Goal: Task Accomplishment & Management: Manage account settings

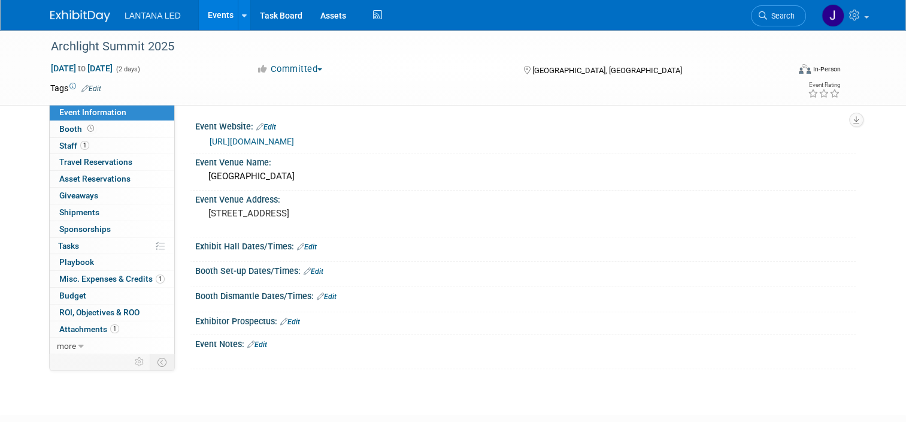
click at [211, 13] on link "Events" at bounding box center [221, 15] width 44 height 30
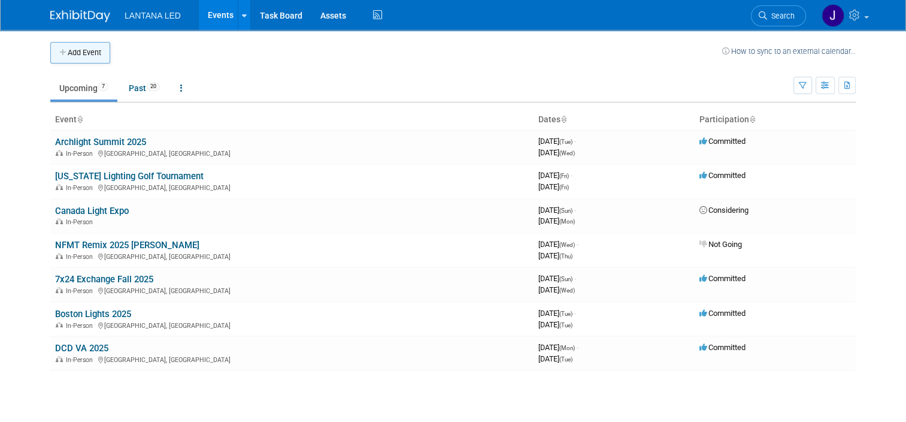
click at [72, 50] on button "Add Event" at bounding box center [80, 53] width 60 height 22
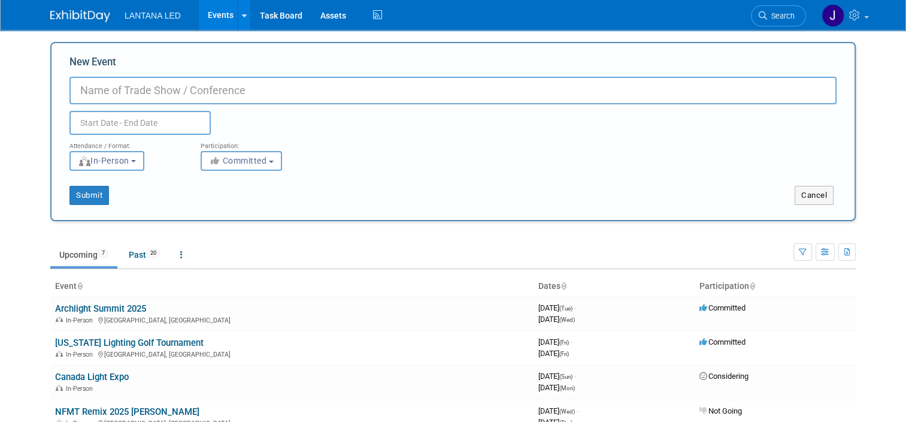
click at [158, 95] on input "New Event" at bounding box center [452, 91] width 767 height 28
type input "PowerUP Data Centers"
click at [137, 117] on input "text" at bounding box center [139, 123] width 141 height 24
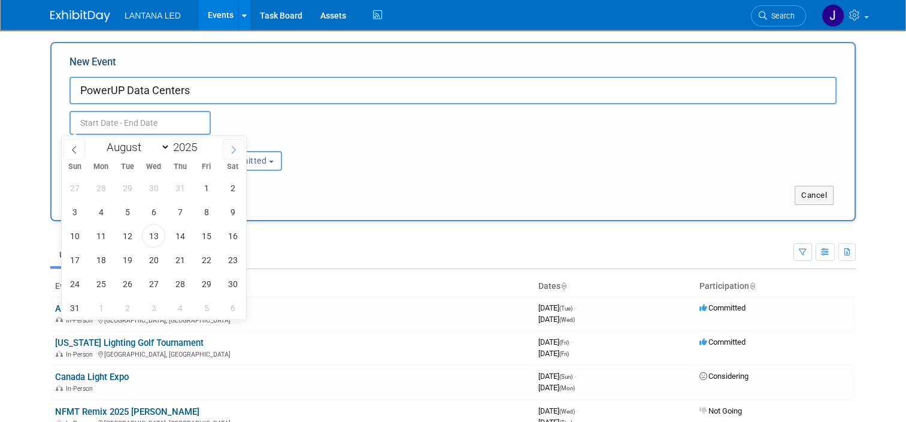
click at [235, 150] on icon at bounding box center [233, 150] width 8 height 8
select select "11"
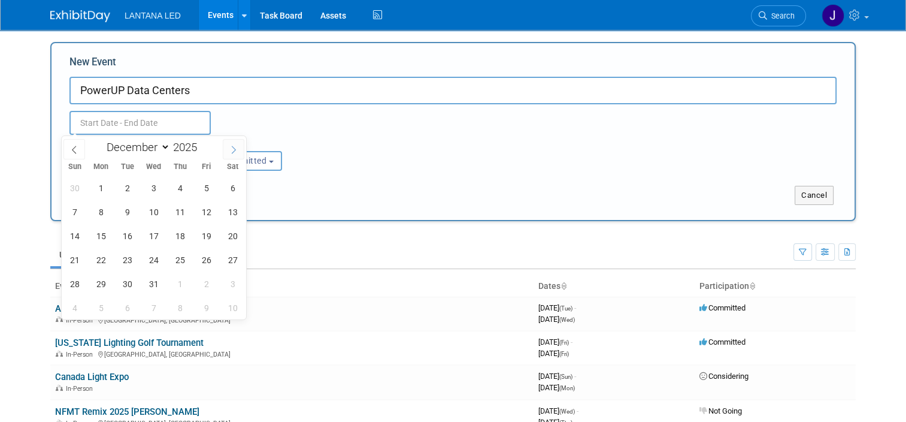
click at [235, 150] on icon at bounding box center [233, 150] width 8 height 8
type input "2026"
click at [235, 150] on icon at bounding box center [233, 150] width 8 height 8
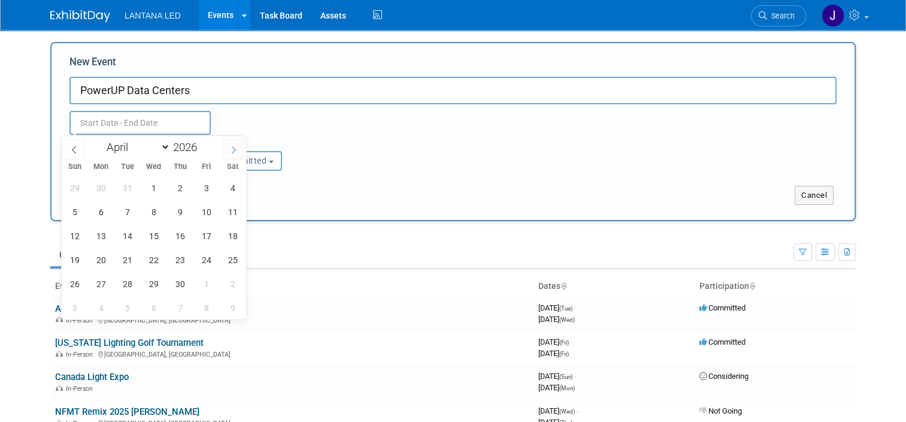
click at [235, 150] on icon at bounding box center [233, 150] width 8 height 8
select select "6"
click at [132, 260] on span "21" at bounding box center [127, 259] width 23 height 23
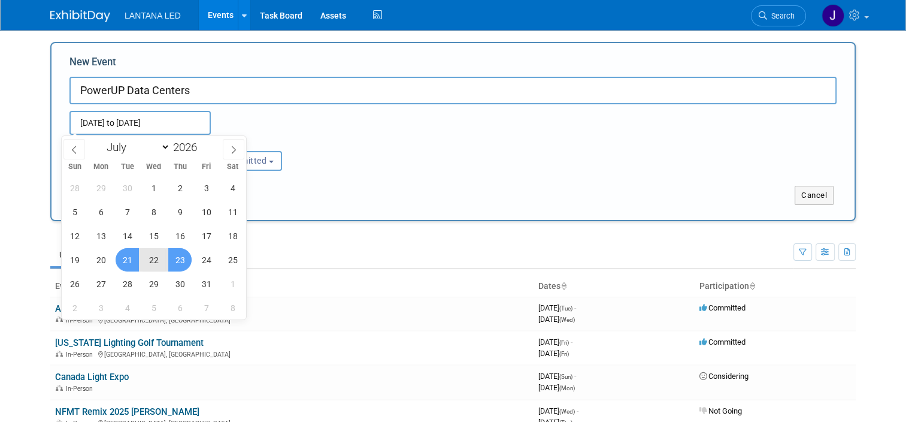
click at [186, 264] on span "23" at bounding box center [179, 259] width 23 height 23
type input "Jul 21, 2026 to Jul 23, 2026"
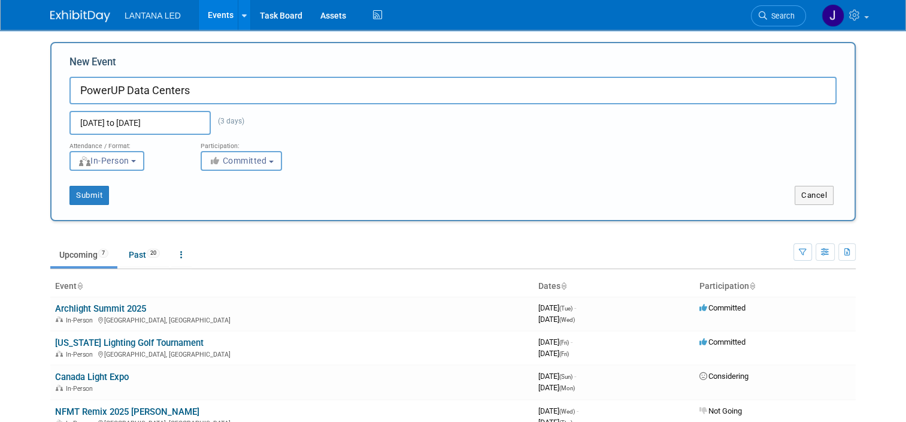
click at [265, 163] on button "Committed" at bounding box center [241, 161] width 81 height 20
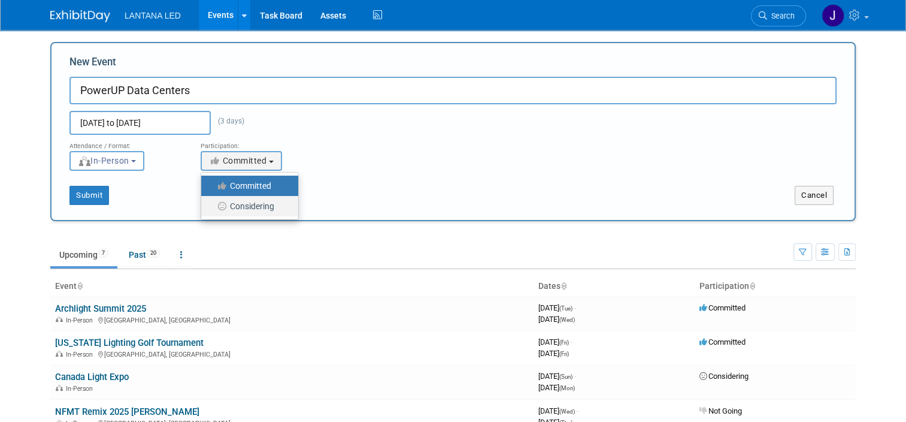
click at [252, 206] on label "Considering" at bounding box center [246, 206] width 79 height 16
click at [212, 206] on input "Considering" at bounding box center [208, 206] width 8 height 8
select select "2"
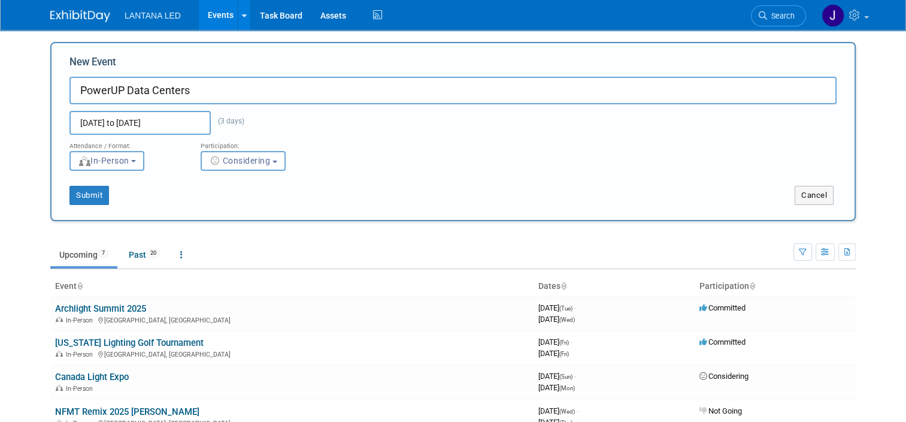
click at [234, 93] on input "PowerUP Data Centers" at bounding box center [452, 91] width 767 height 28
type input "PowerUP Data Centers (dates and location have not been set for 2026)"
click at [84, 195] on button "Submit" at bounding box center [89, 195] width 40 height 19
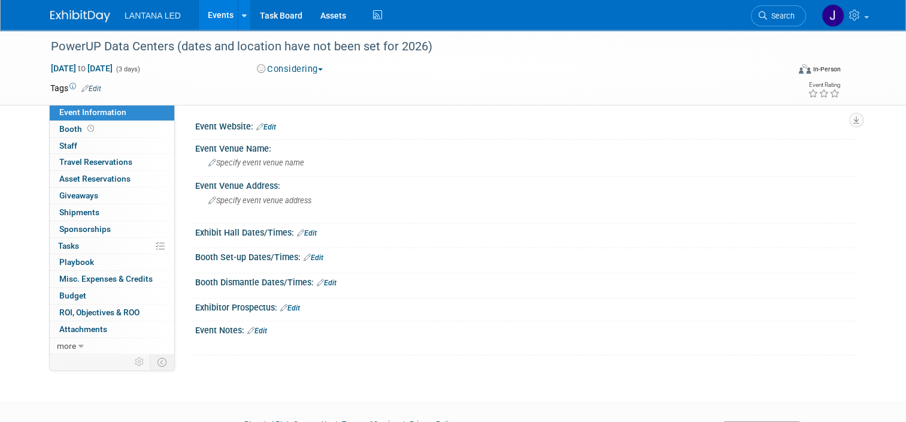
click at [210, 14] on link "Events" at bounding box center [221, 15] width 44 height 30
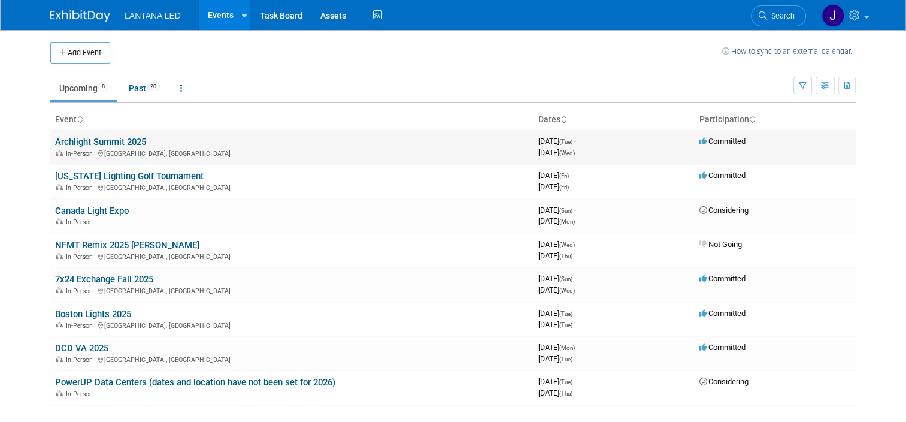
click at [93, 141] on link "Archlight Summit 2025" at bounding box center [100, 142] width 91 height 11
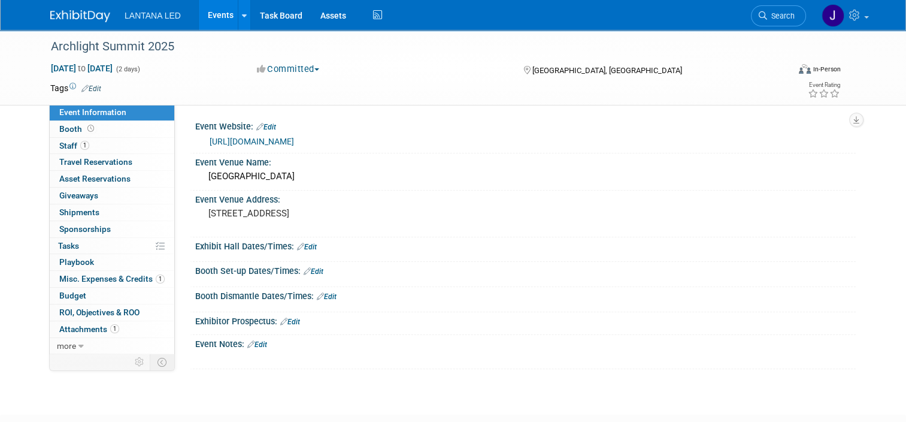
click at [256, 342] on link "Edit" at bounding box center [257, 344] width 20 height 8
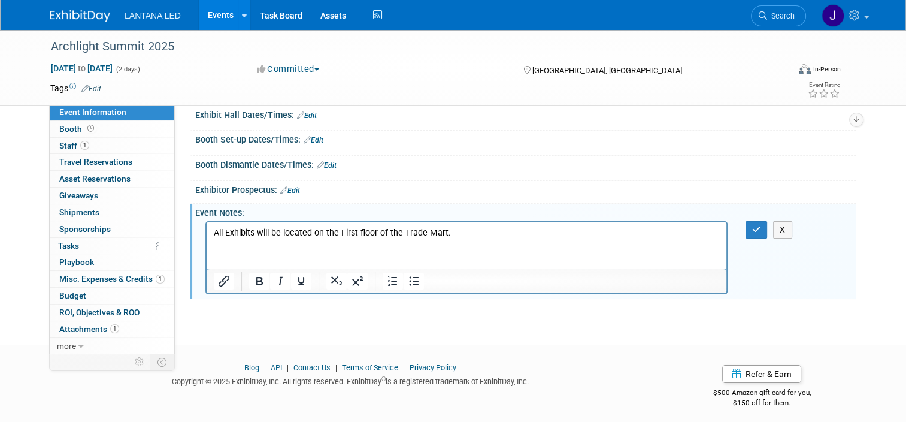
scroll to position [135, 0]
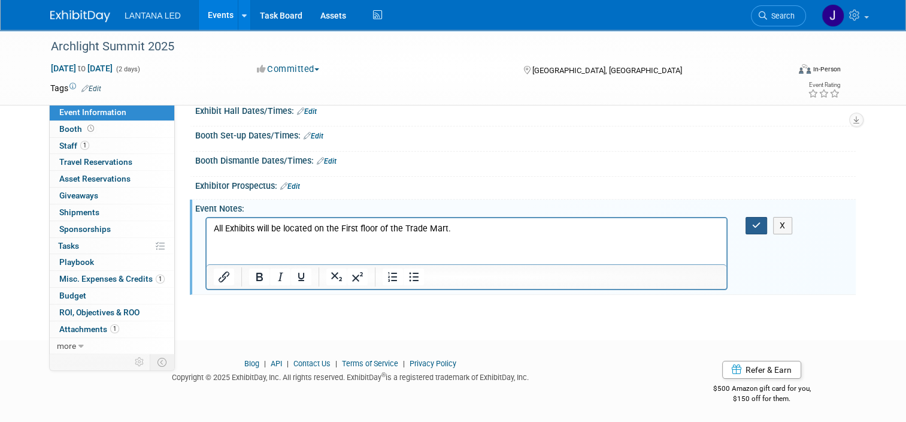
click at [763, 229] on button "button" at bounding box center [757, 225] width 22 height 17
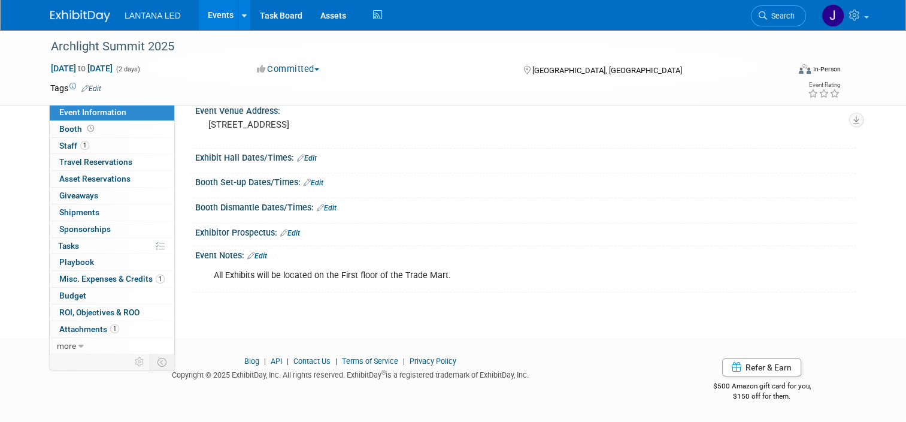
scroll to position [86, 0]
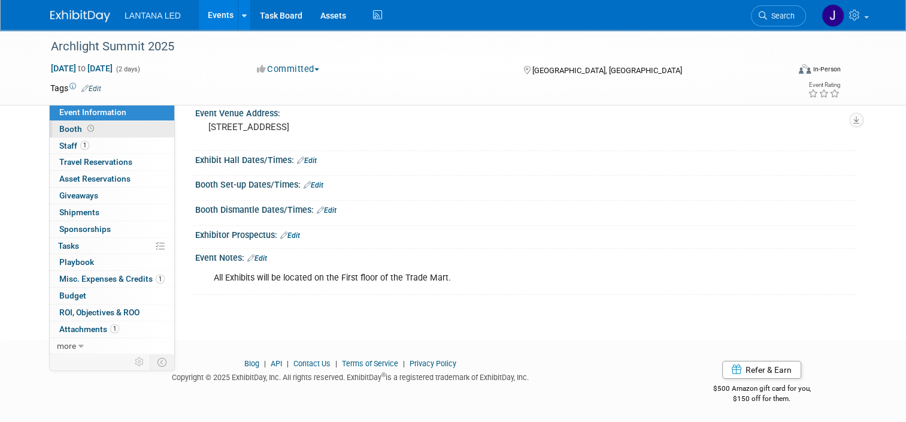
click at [60, 131] on span "Booth" at bounding box center [77, 129] width 37 height 10
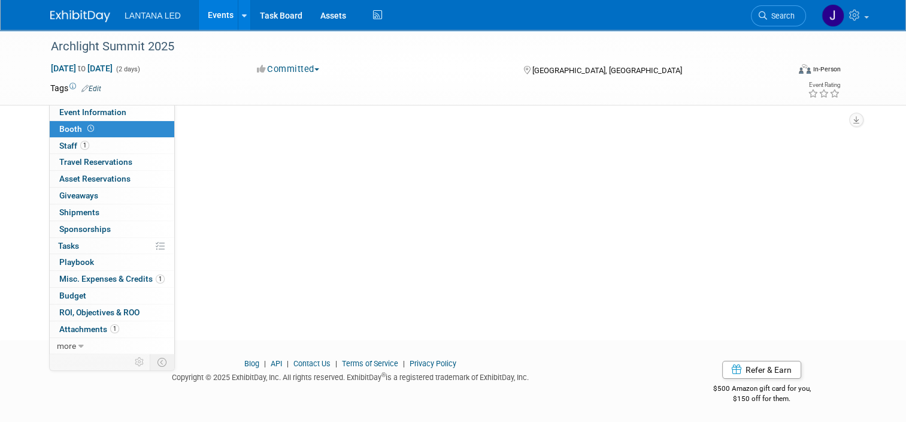
scroll to position [0, 0]
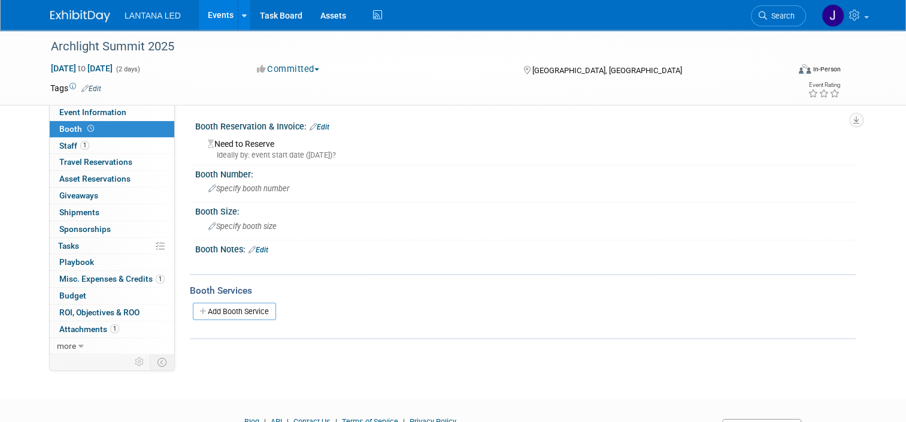
click at [321, 125] on link "Edit" at bounding box center [320, 127] width 20 height 8
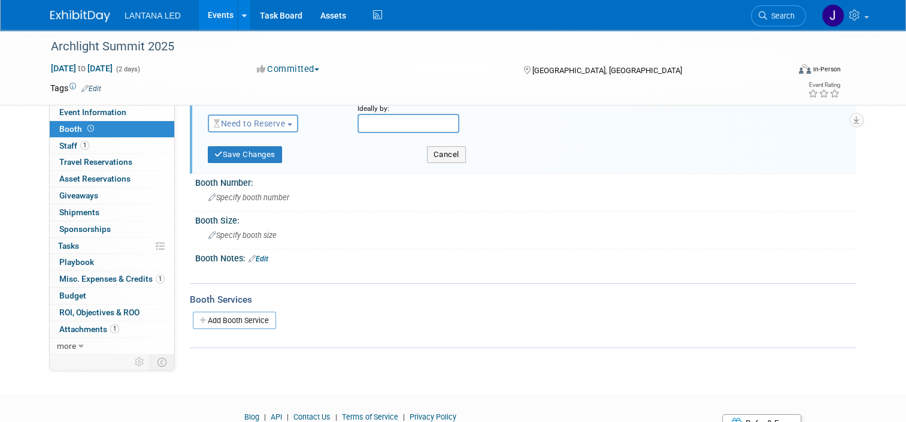
scroll to position [60, 0]
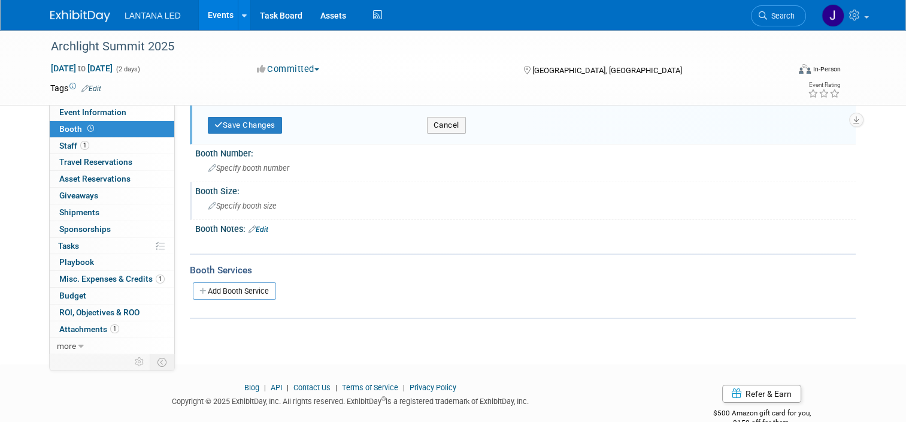
click at [208, 203] on icon at bounding box center [212, 206] width 8 height 8
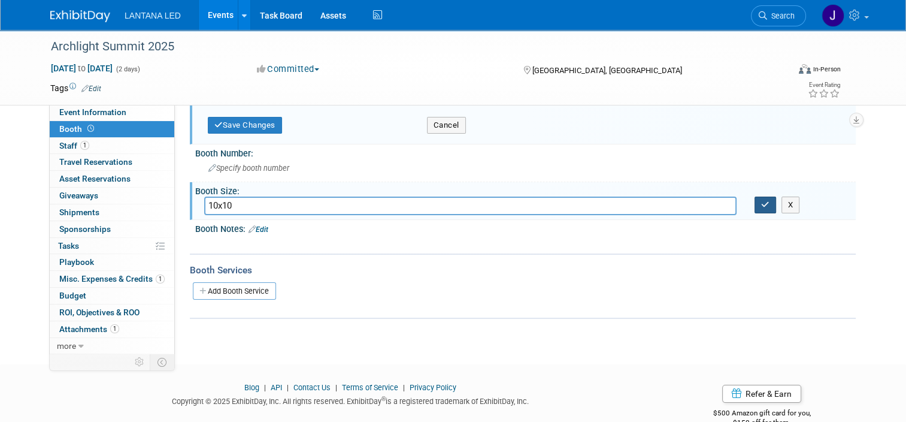
type input "10x10"
click at [766, 206] on button "button" at bounding box center [766, 204] width 22 height 17
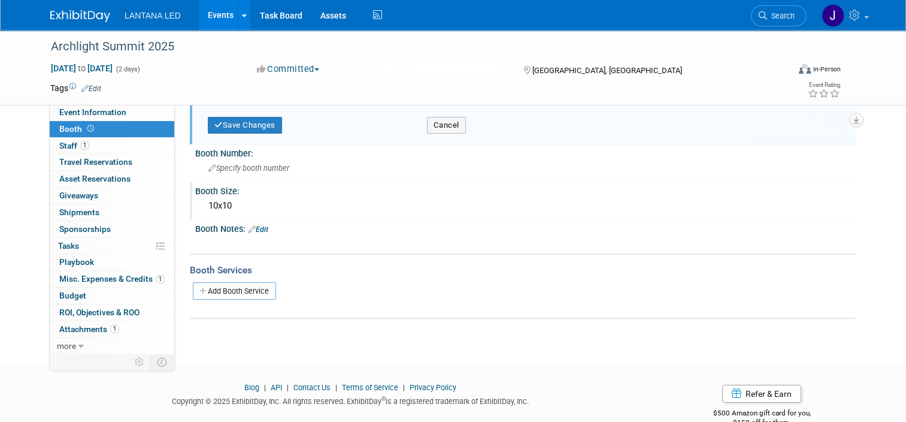
click at [261, 227] on link "Edit" at bounding box center [259, 229] width 20 height 8
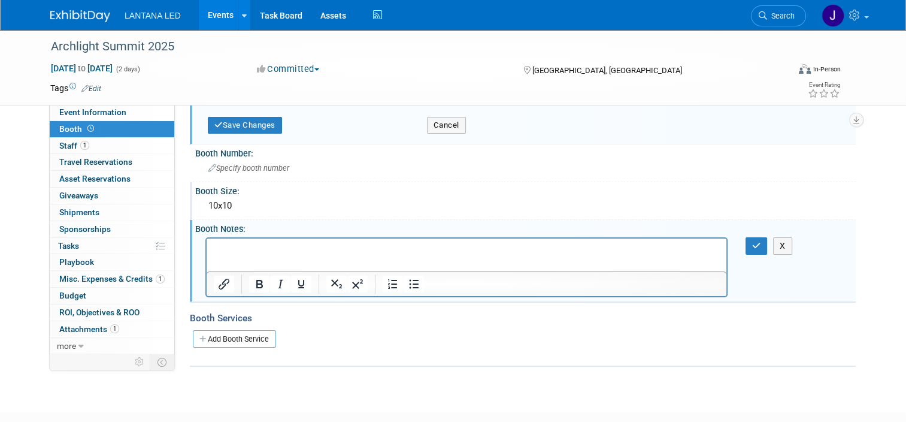
scroll to position [0, 0]
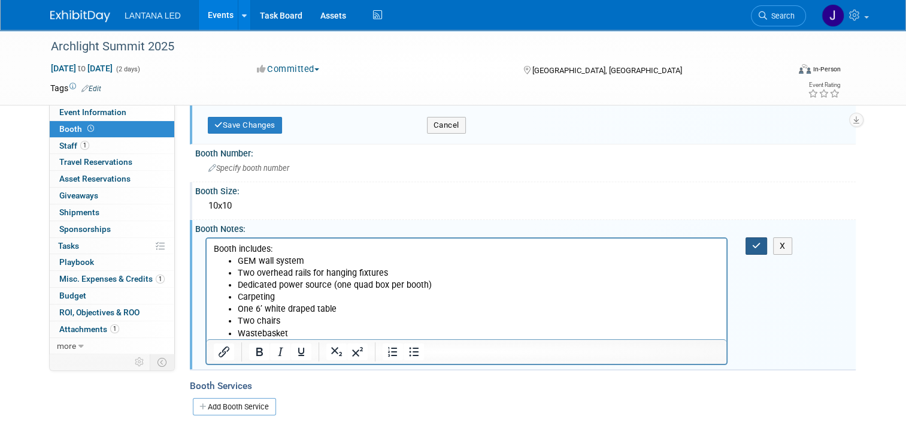
click at [761, 246] on icon "button" at bounding box center [756, 245] width 9 height 8
